Goal: Task Accomplishment & Management: Complete application form

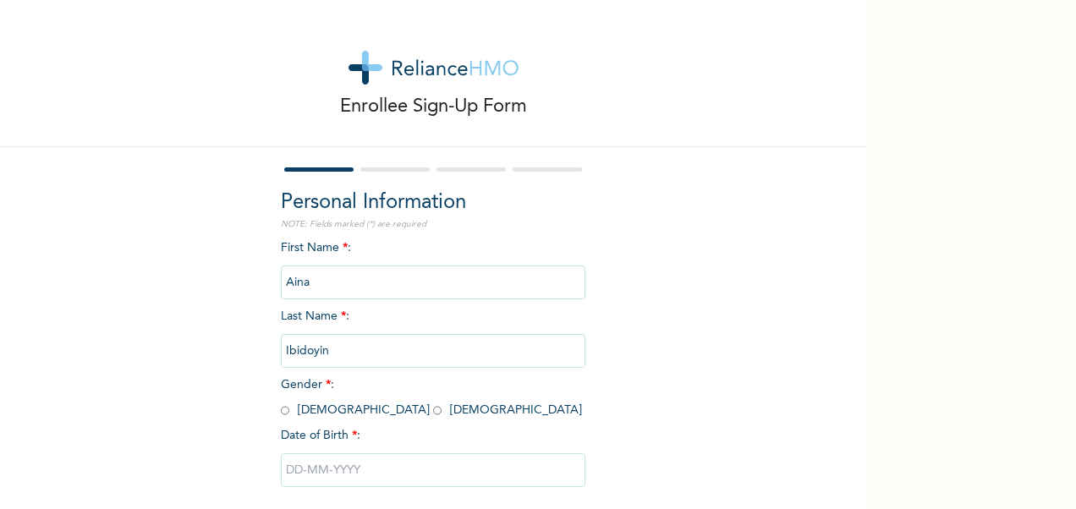
scroll to position [88, 0]
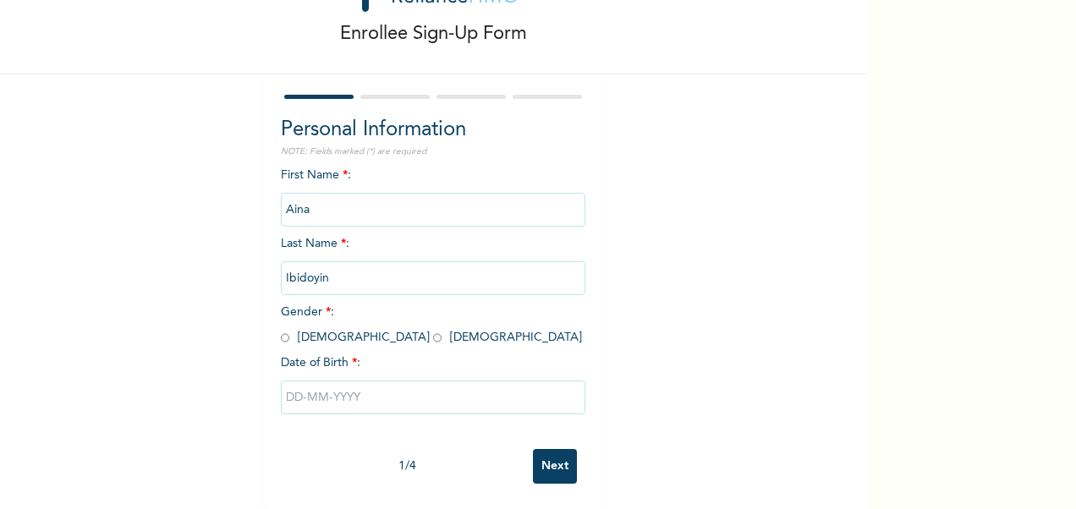
click at [433, 330] on input "radio" at bounding box center [437, 338] width 8 height 16
radio input "true"
click at [320, 384] on input "text" at bounding box center [433, 398] width 305 height 34
select select "9"
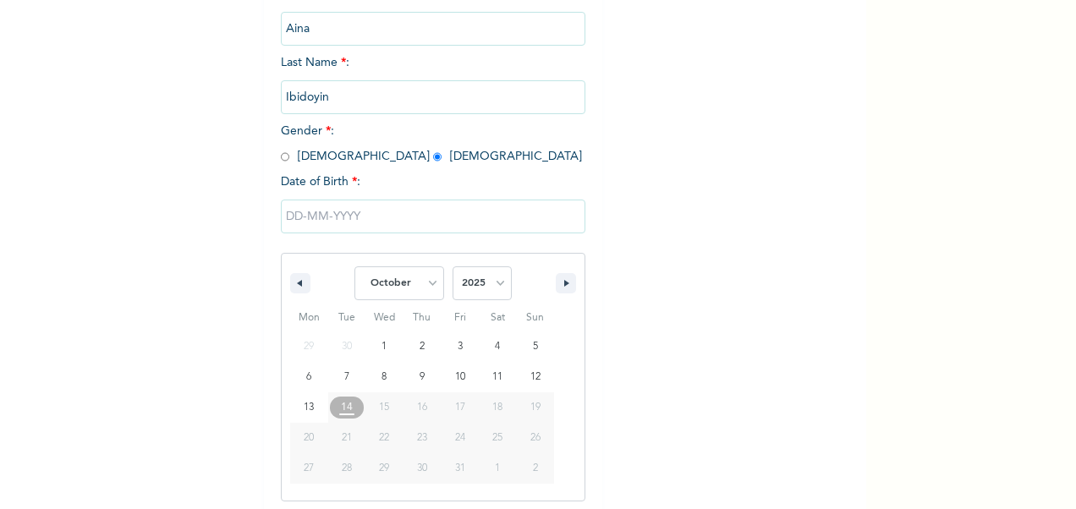
scroll to position [261, 0]
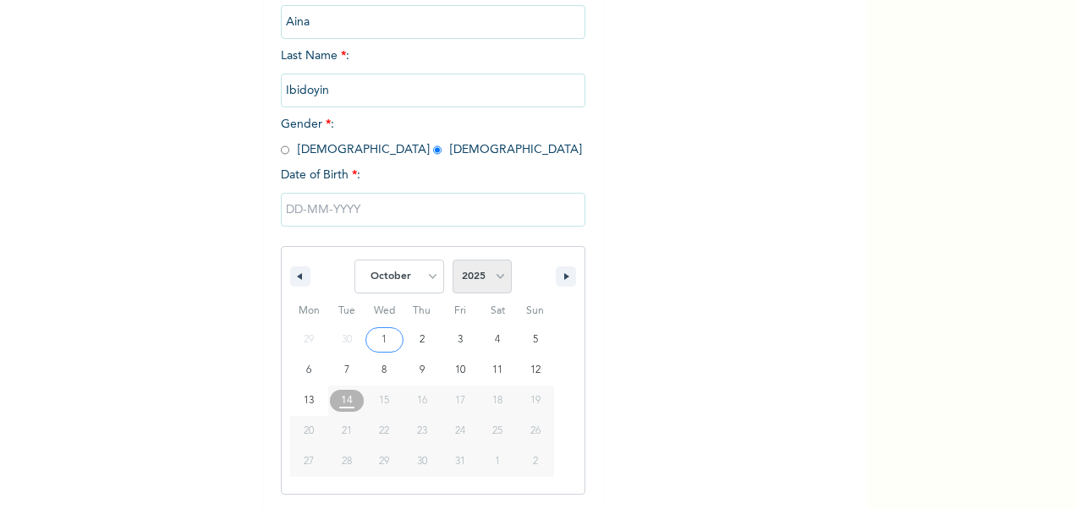
click at [475, 277] on select "2025 2024 2023 2022 2021 2020 2019 2018 2017 2016 2015 2014 2013 2012 2011 2010…" at bounding box center [482, 277] width 59 height 34
select select "1995"
click at [453, 261] on select "2025 2024 2023 2022 2021 2020 2019 2018 2017 2016 2015 2014 2013 2012 2011 2010…" at bounding box center [482, 277] width 59 height 34
click at [420, 274] on select "January February March April May June July August September October November De…" at bounding box center [399, 277] width 90 height 34
select select "4"
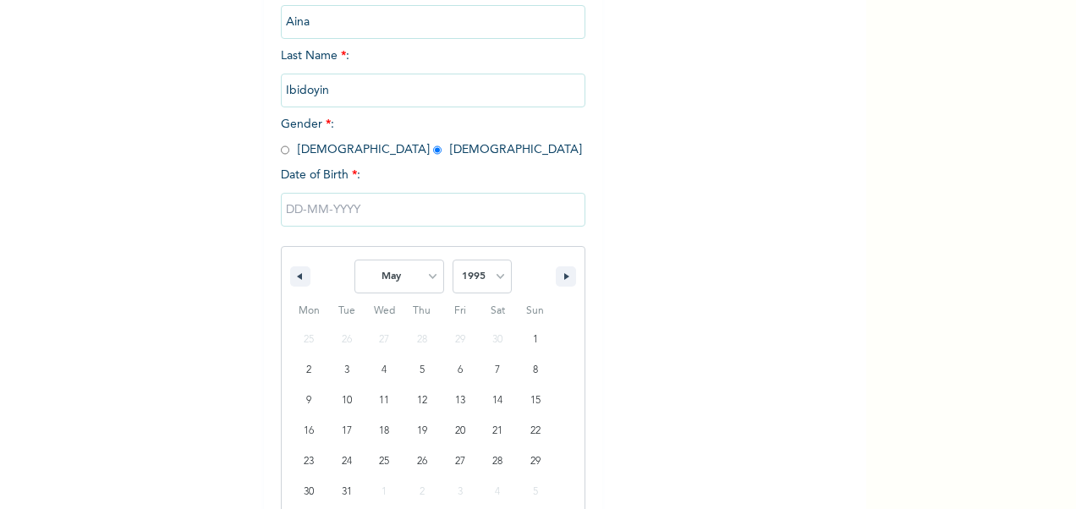
click at [354, 261] on select "January February March April May June July August September October November De…" at bounding box center [399, 277] width 90 height 34
type input "[DATE]"
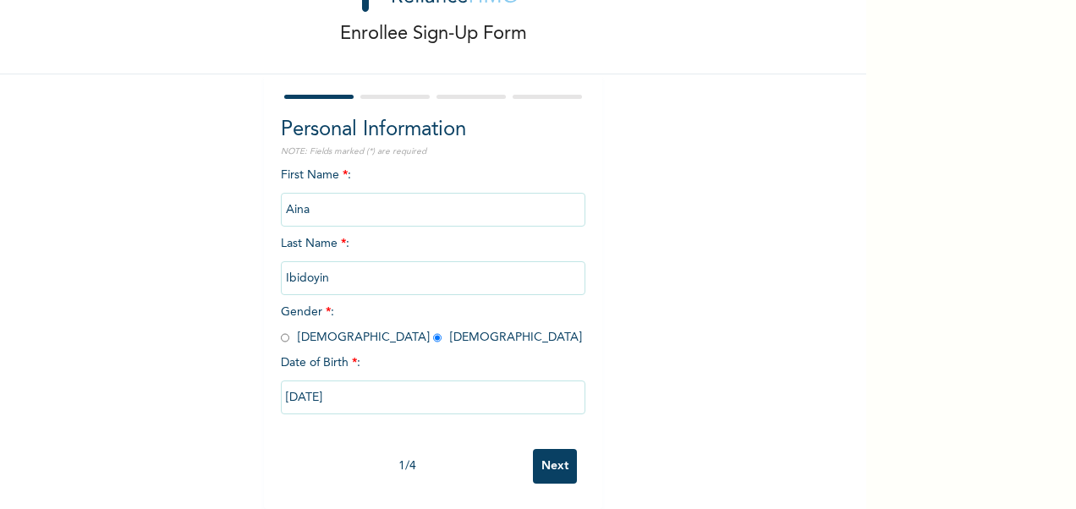
scroll to position [88, 0]
click at [546, 454] on input "Next" at bounding box center [555, 466] width 44 height 35
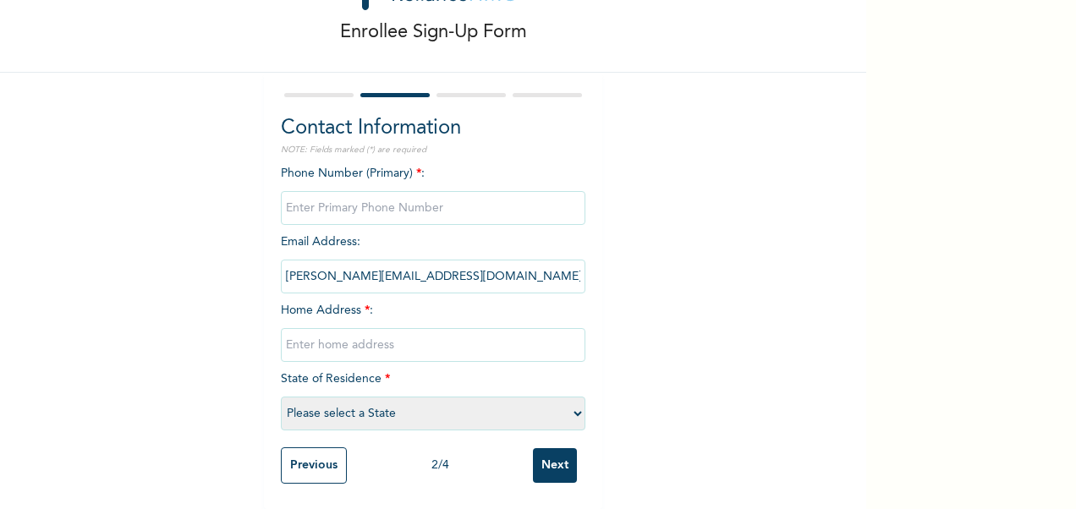
click at [394, 192] on input "phone" at bounding box center [433, 208] width 305 height 34
type input "08104872014"
click at [439, 266] on input "[PERSON_NAME][EMAIL_ADDRESS][DOMAIN_NAME]" at bounding box center [433, 277] width 305 height 34
click at [457, 266] on input "[PERSON_NAME][EMAIL_ADDRESS][DOMAIN_NAME]" at bounding box center [433, 277] width 305 height 34
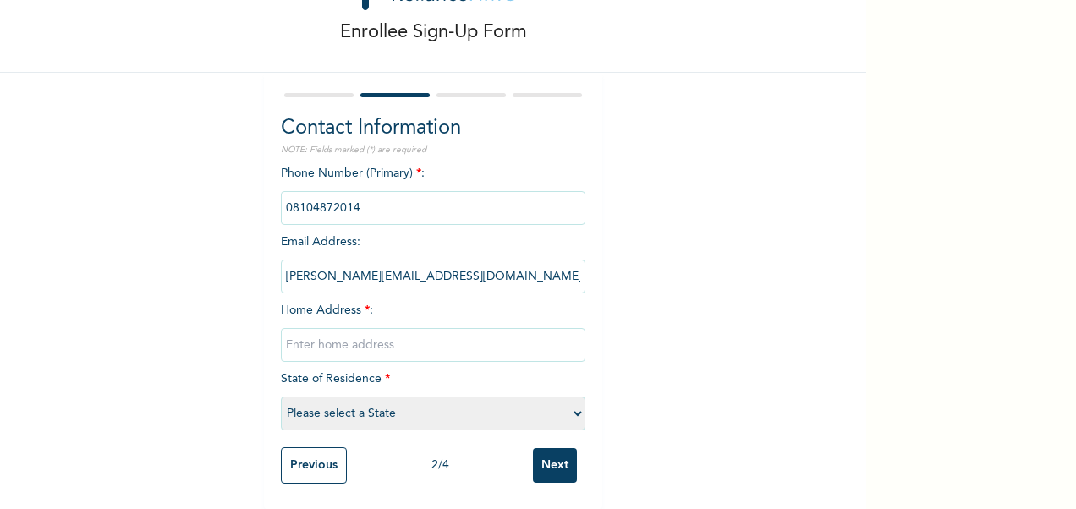
click at [457, 266] on input "[PERSON_NAME][EMAIL_ADDRESS][DOMAIN_NAME]" at bounding box center [433, 277] width 305 height 34
drag, startPoint x: 457, startPoint y: 266, endPoint x: 369, endPoint y: 321, distance: 103.7
click at [369, 328] on input "text" at bounding box center [433, 345] width 305 height 34
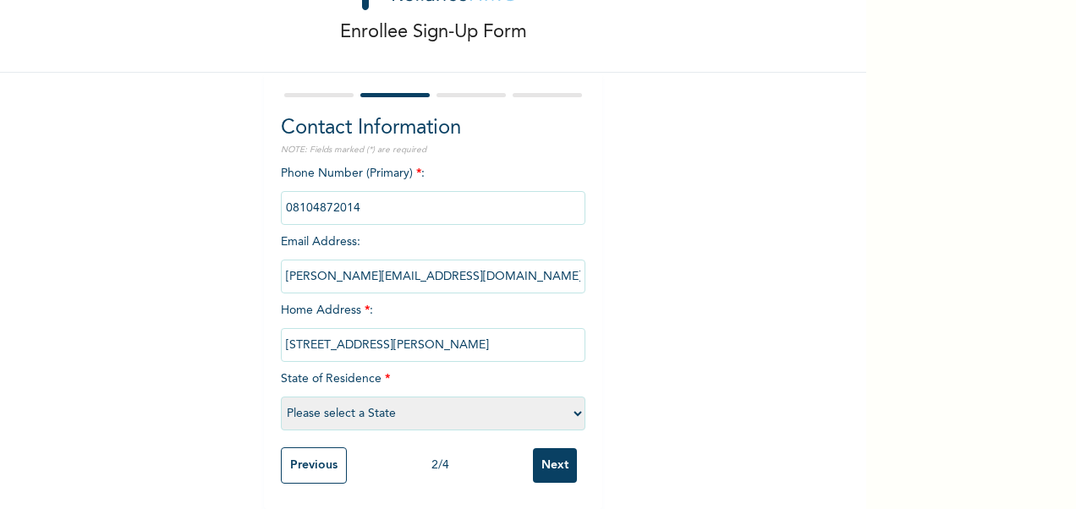
scroll to position [0, 21]
type input "[STREET_ADDRESS][PERSON_NAME]"
click at [435, 404] on select "Please select a State [PERSON_NAME] (FCT) [PERSON_NAME] Ibom [GEOGRAPHIC_DATA] …" at bounding box center [433, 414] width 305 height 34
select select "25"
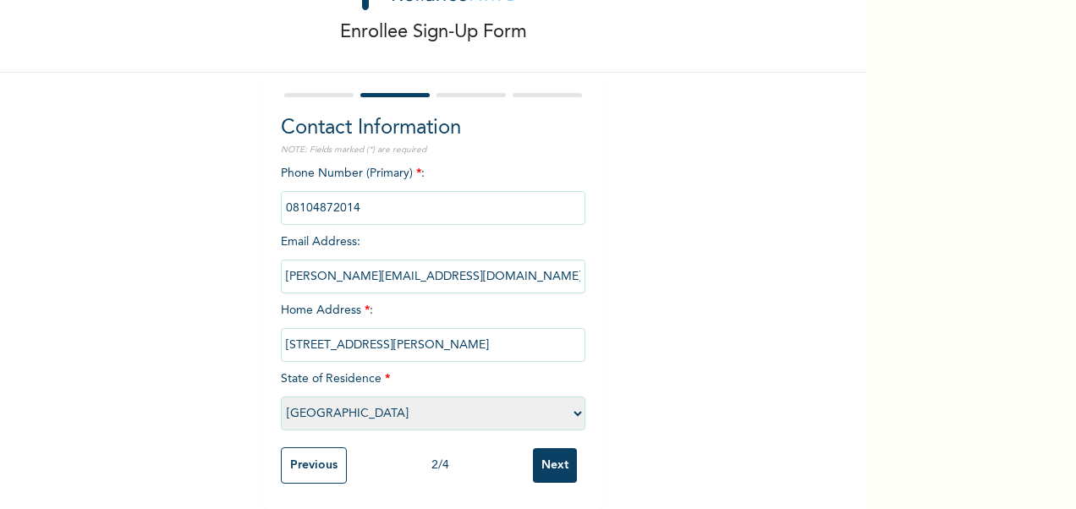
click at [281, 397] on select "Please select a State [PERSON_NAME] (FCT) [PERSON_NAME] Ibom [GEOGRAPHIC_DATA] …" at bounding box center [433, 414] width 305 height 34
click at [551, 458] on input "Next" at bounding box center [555, 465] width 44 height 35
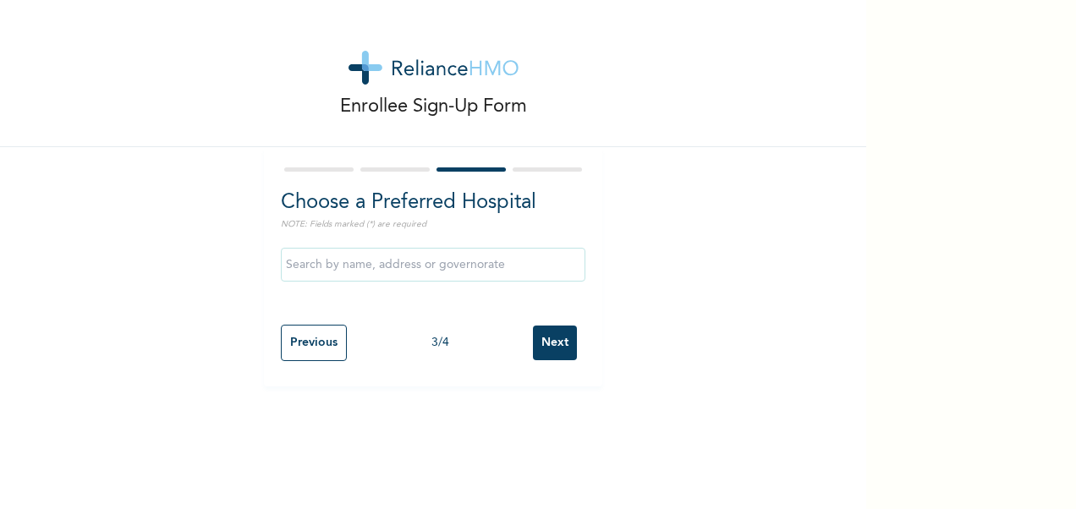
scroll to position [0, 0]
click at [448, 271] on input "text" at bounding box center [433, 265] width 305 height 34
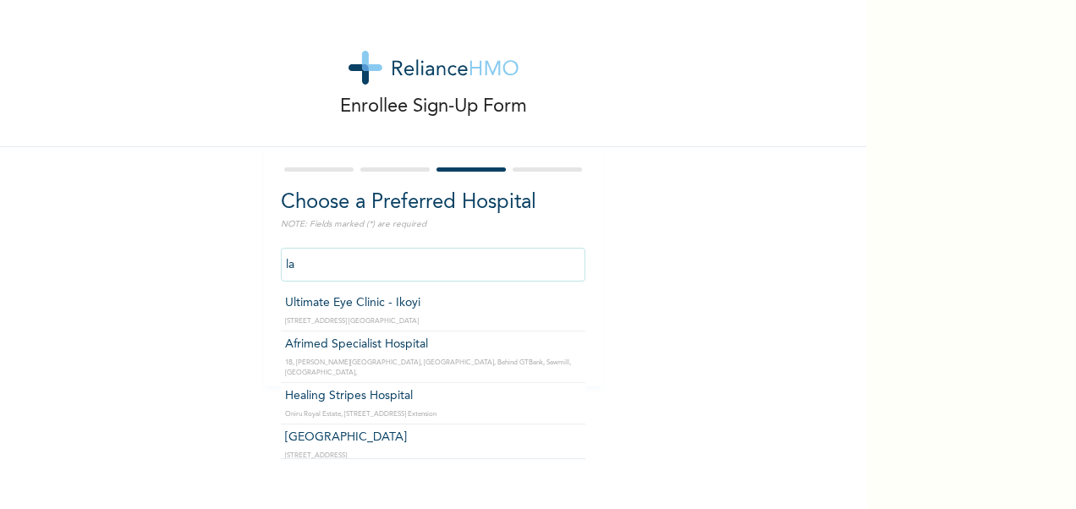
type input "l"
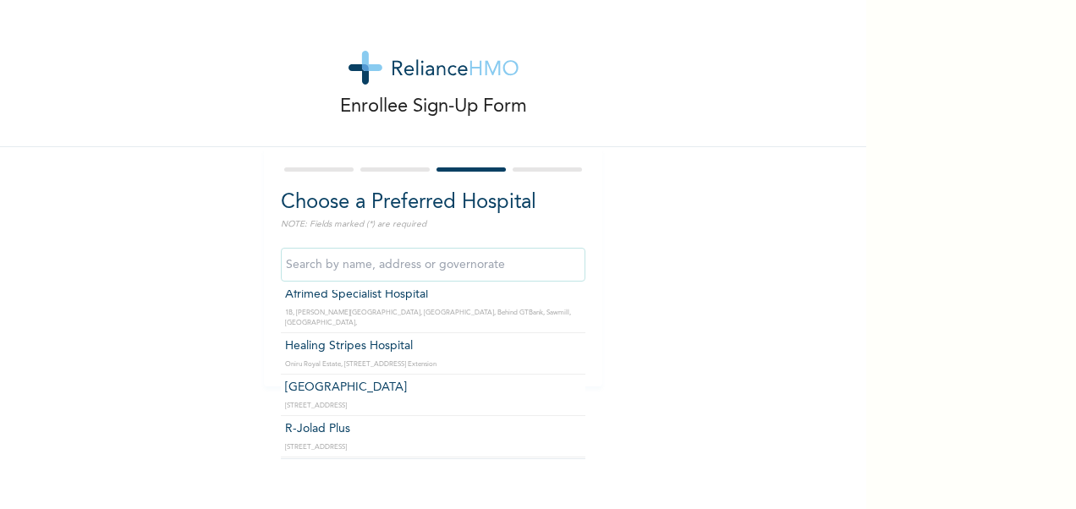
scroll to position [85, 0]
